Goal: Information Seeking & Learning: Learn about a topic

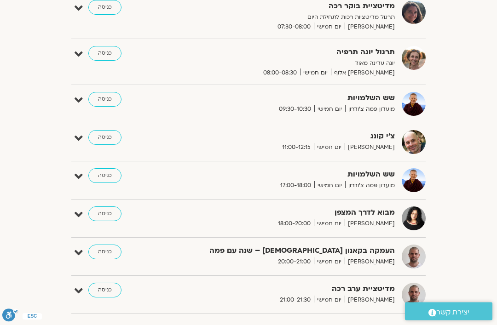
scroll to position [210, 0]
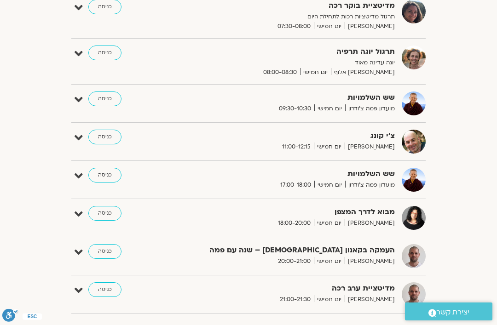
click at [410, 255] on img at bounding box center [414, 256] width 24 height 24
click at [414, 259] on img at bounding box center [414, 256] width 24 height 24
click at [376, 299] on span "[PERSON_NAME]" at bounding box center [370, 300] width 50 height 10
click at [414, 289] on img at bounding box center [414, 295] width 24 height 24
click at [363, 290] on strong "מדיטציית ערב רכה" at bounding box center [296, 289] width 198 height 12
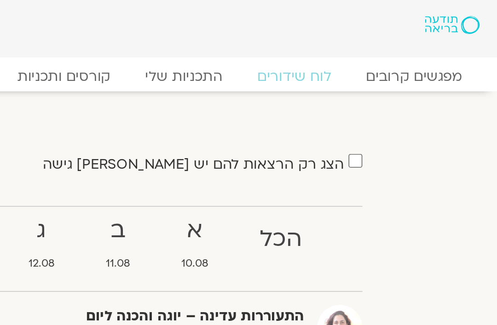
scroll to position [0, 0]
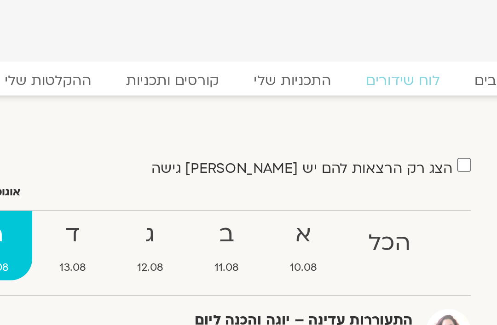
click at [195, 127] on strong "ד" at bounding box center [214, 124] width 39 height 21
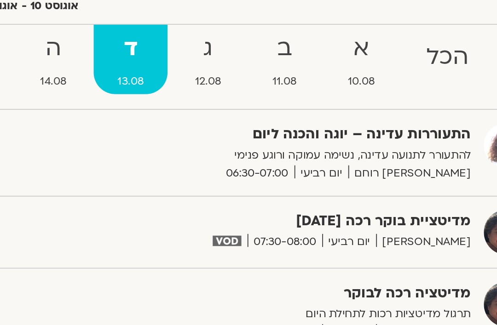
scroll to position [98, 0]
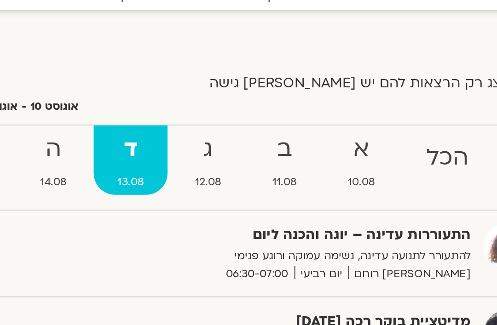
click at [154, 81] on strong "ה" at bounding box center [173, 79] width 39 height 21
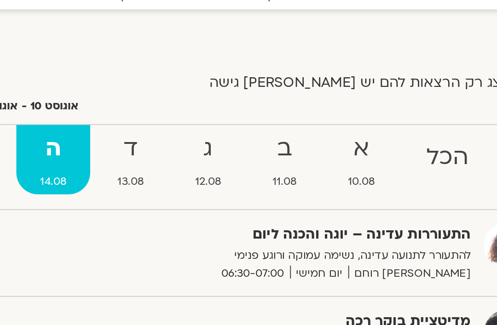
scroll to position [46, 0]
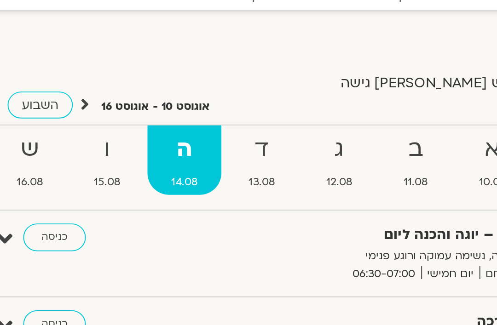
click at [243, 121] on strong "התעוררות עדינה – יוגה והכנה ליום" at bounding box center [296, 124] width 198 height 12
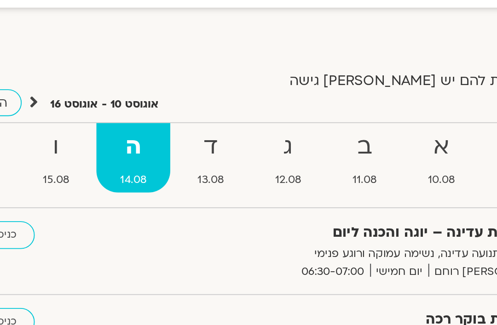
scroll to position [46, 0]
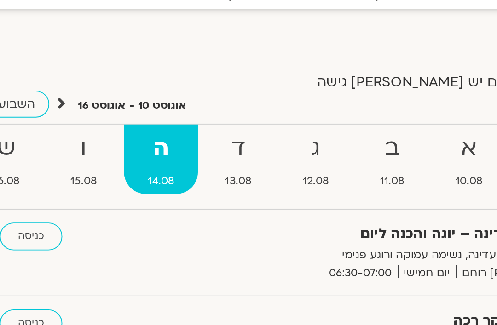
click at [113, 83] on strong "ו" at bounding box center [132, 78] width 39 height 21
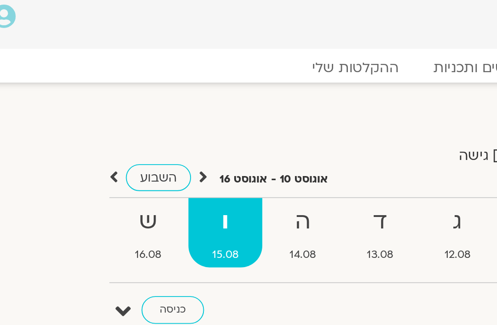
scroll to position [0, 0]
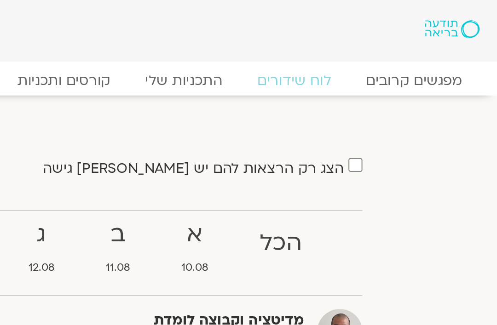
click at [418, 44] on link "מפגשים קרובים" at bounding box center [452, 42] width 69 height 9
click at [418, 42] on link "מפגשים קרובים" at bounding box center [452, 42] width 69 height 9
click at [169, 45] on link "ההקלטות שלי" at bounding box center [201, 42] width 64 height 9
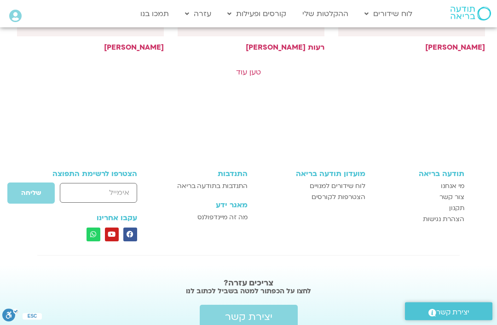
scroll to position [757, 0]
click at [250, 69] on link "טען עוד" at bounding box center [248, 73] width 25 height 10
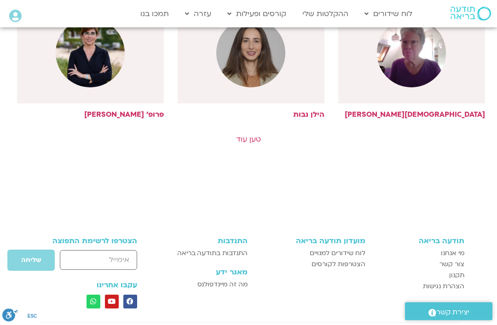
scroll to position [1232, 0]
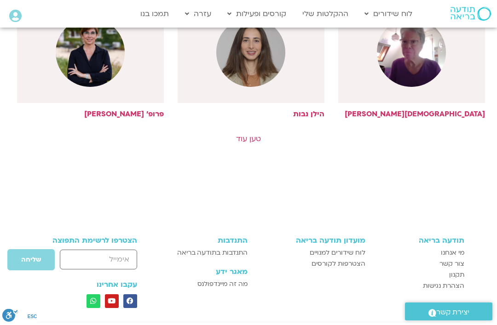
click at [249, 135] on link "טען עוד" at bounding box center [248, 139] width 25 height 10
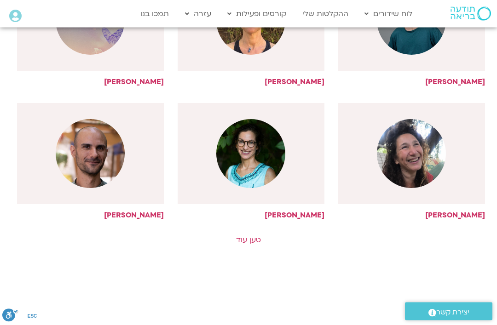
scroll to position [1666, 0]
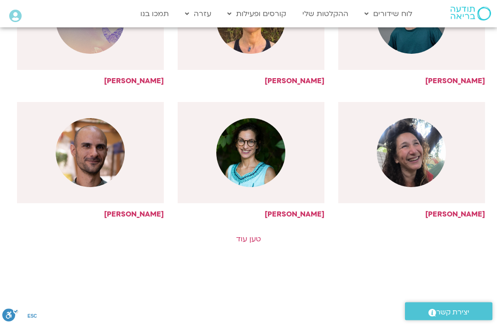
click at [249, 242] on link "טען עוד" at bounding box center [248, 240] width 25 height 10
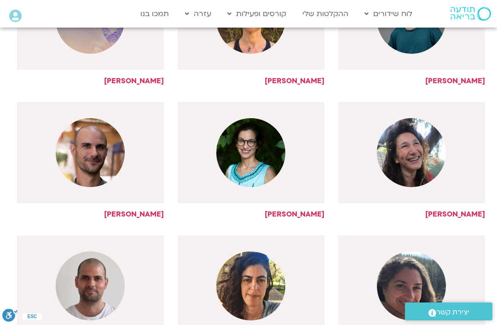
click at [93, 281] on img at bounding box center [90, 286] width 69 height 69
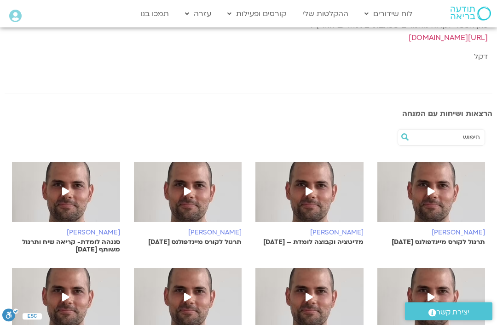
scroll to position [240, 0]
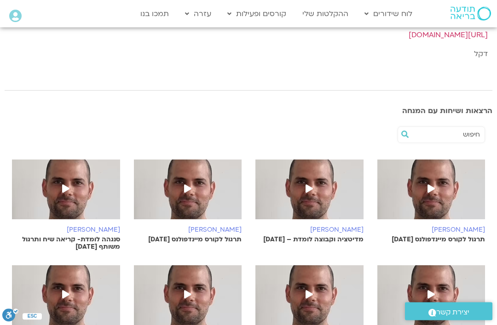
click at [429, 191] on icon at bounding box center [431, 189] width 7 height 8
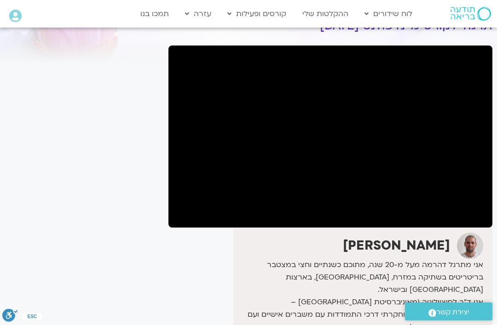
scroll to position [52, 0]
